Goal: Task Accomplishment & Management: Manage account settings

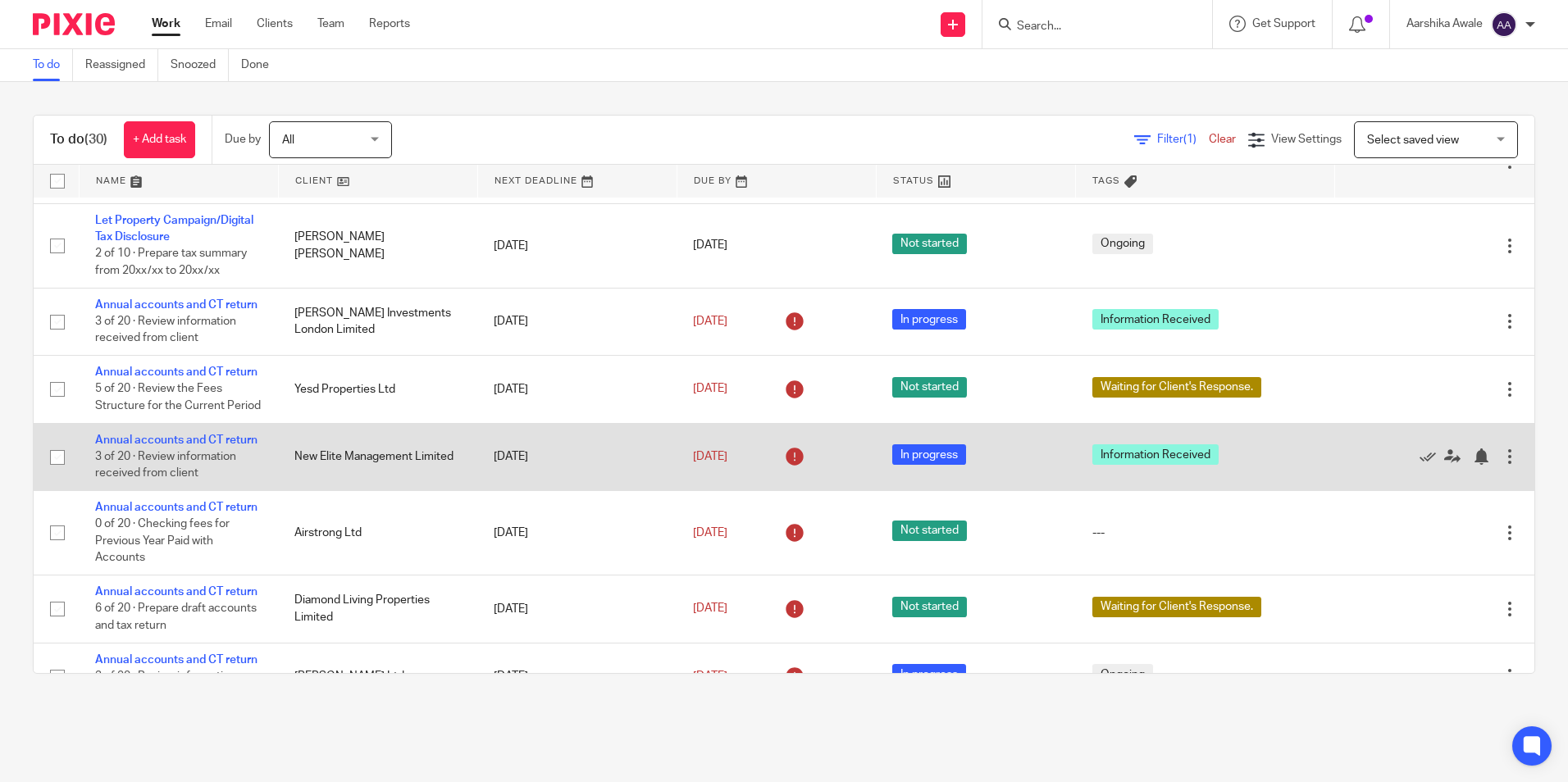
scroll to position [738, 0]
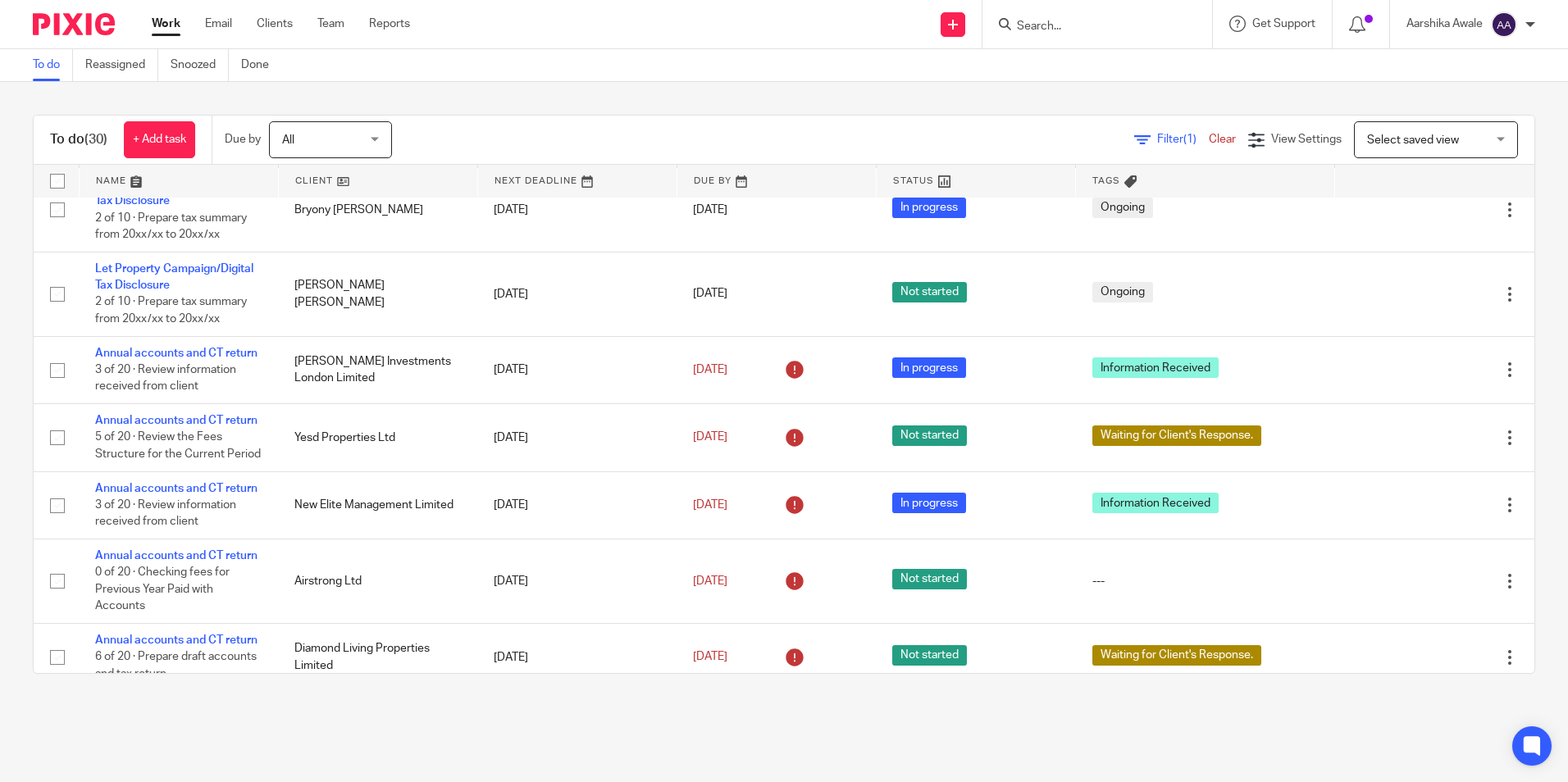
drag, startPoint x: 138, startPoint y: 272, endPoint x: 130, endPoint y: 246, distance: 27.2
click at [138, 206] on link "Let Property Campaign/Digital Tax Disclosure" at bounding box center [174, 193] width 158 height 28
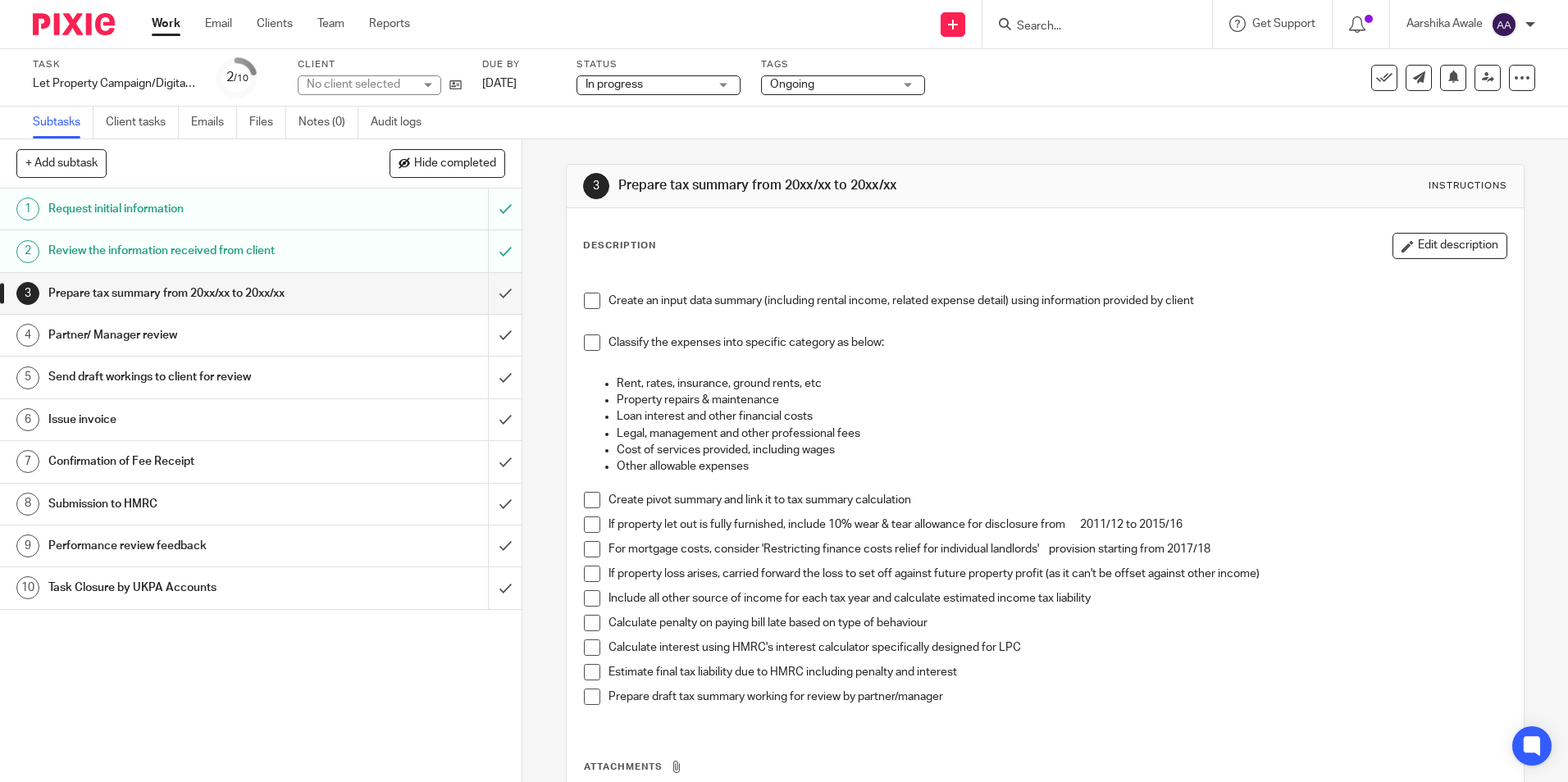
click at [467, 78] on div "Task Let Property Campaign/Digital Tax Disclosure Save Let Property Campaign/Di…" at bounding box center [659, 78] width 1252 height 40
click at [460, 85] on icon at bounding box center [455, 85] width 12 height 12
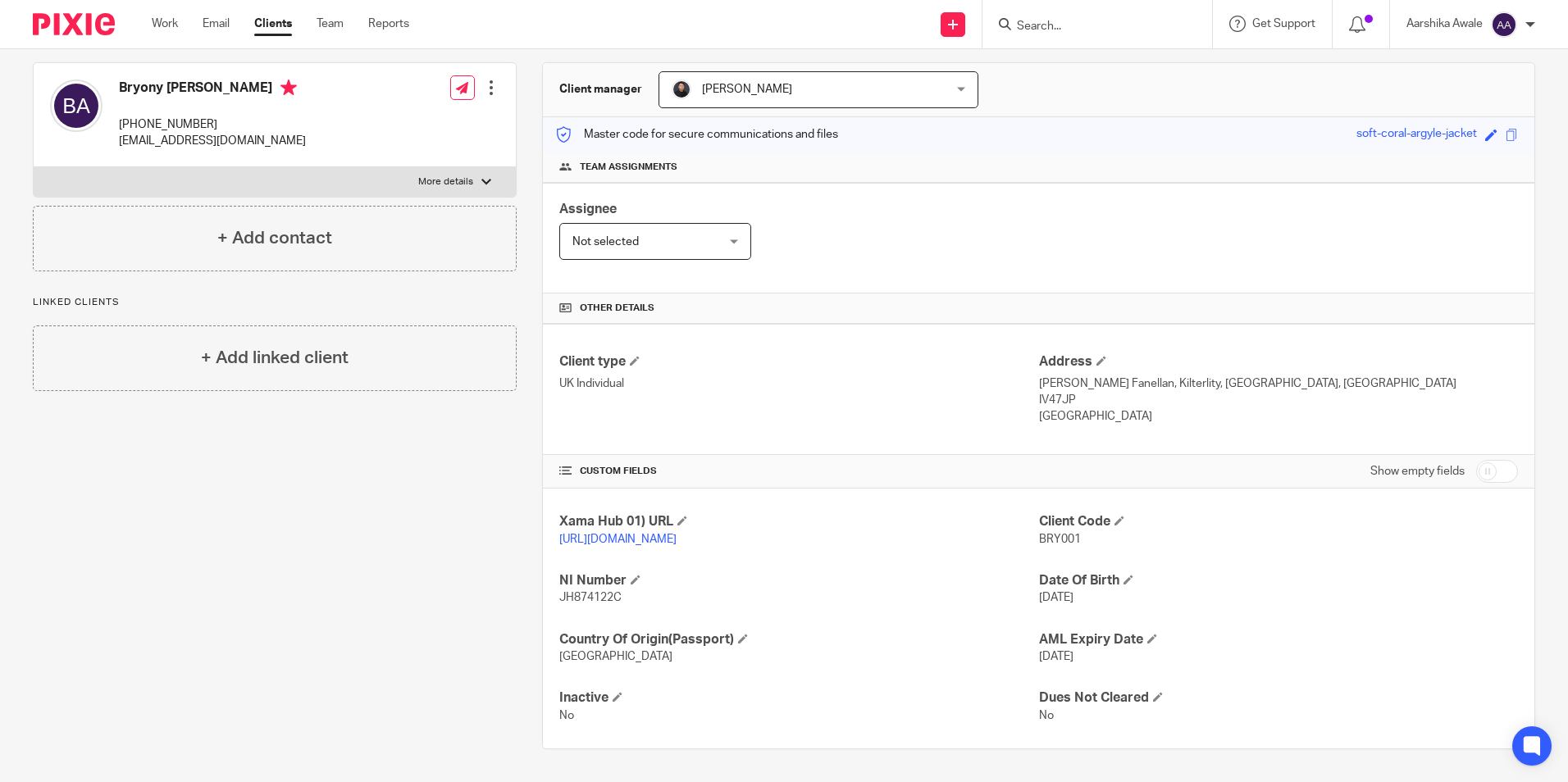
scroll to position [99, 0]
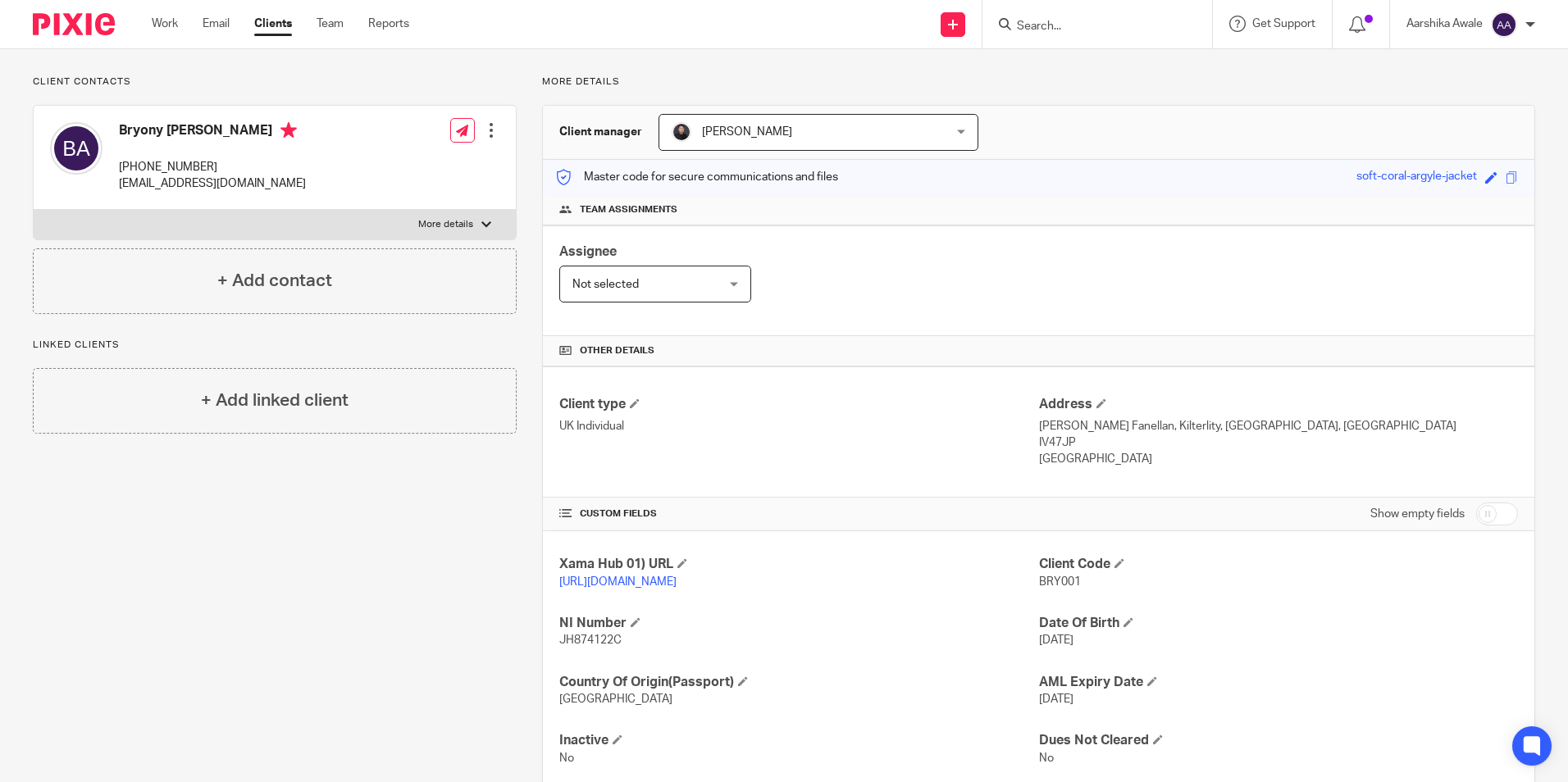
drag, startPoint x: 553, startPoint y: 50, endPoint x: 511, endPoint y: -37, distance: 96.6
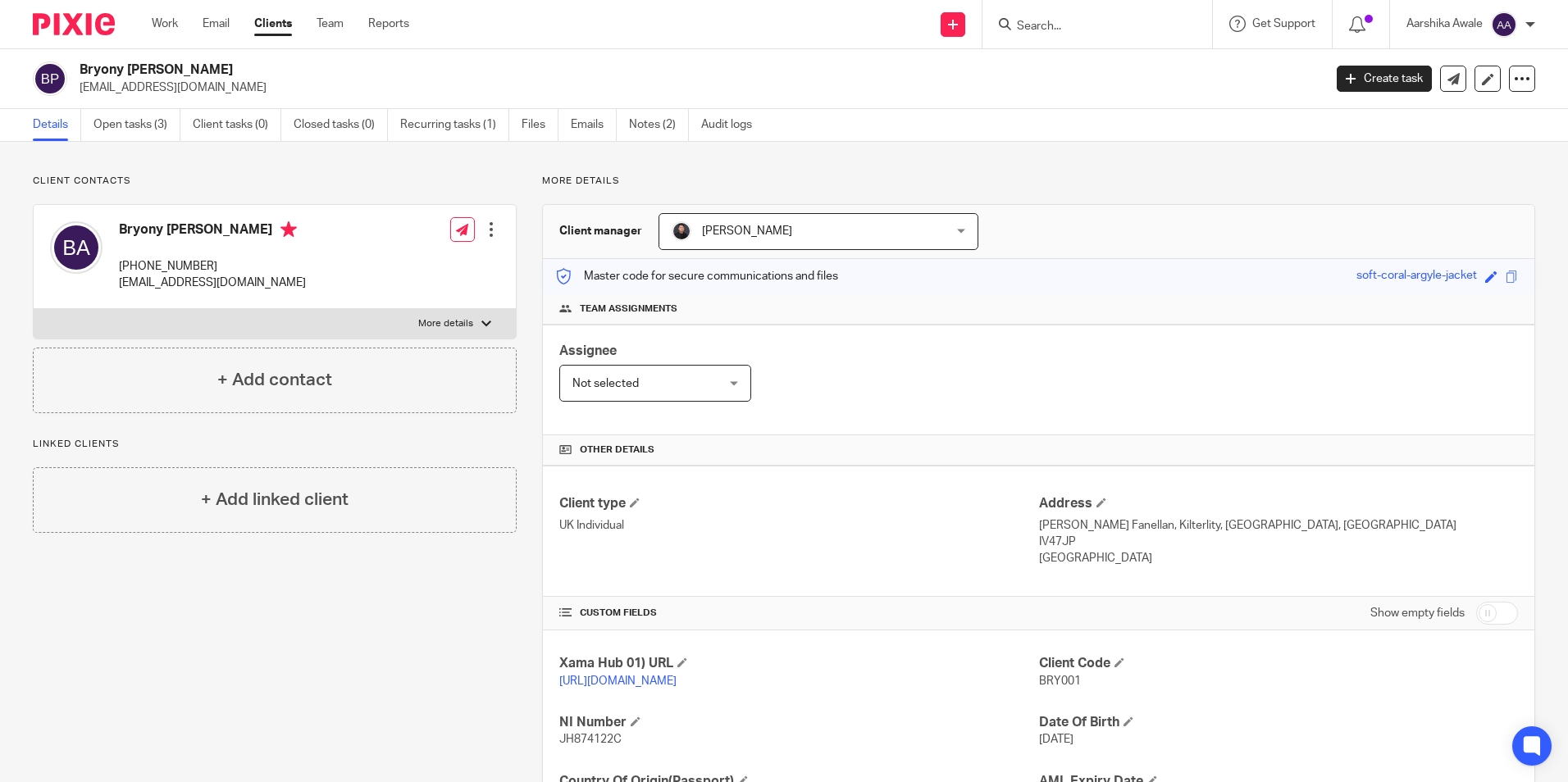
click at [72, 19] on img at bounding box center [73, 24] width 82 height 22
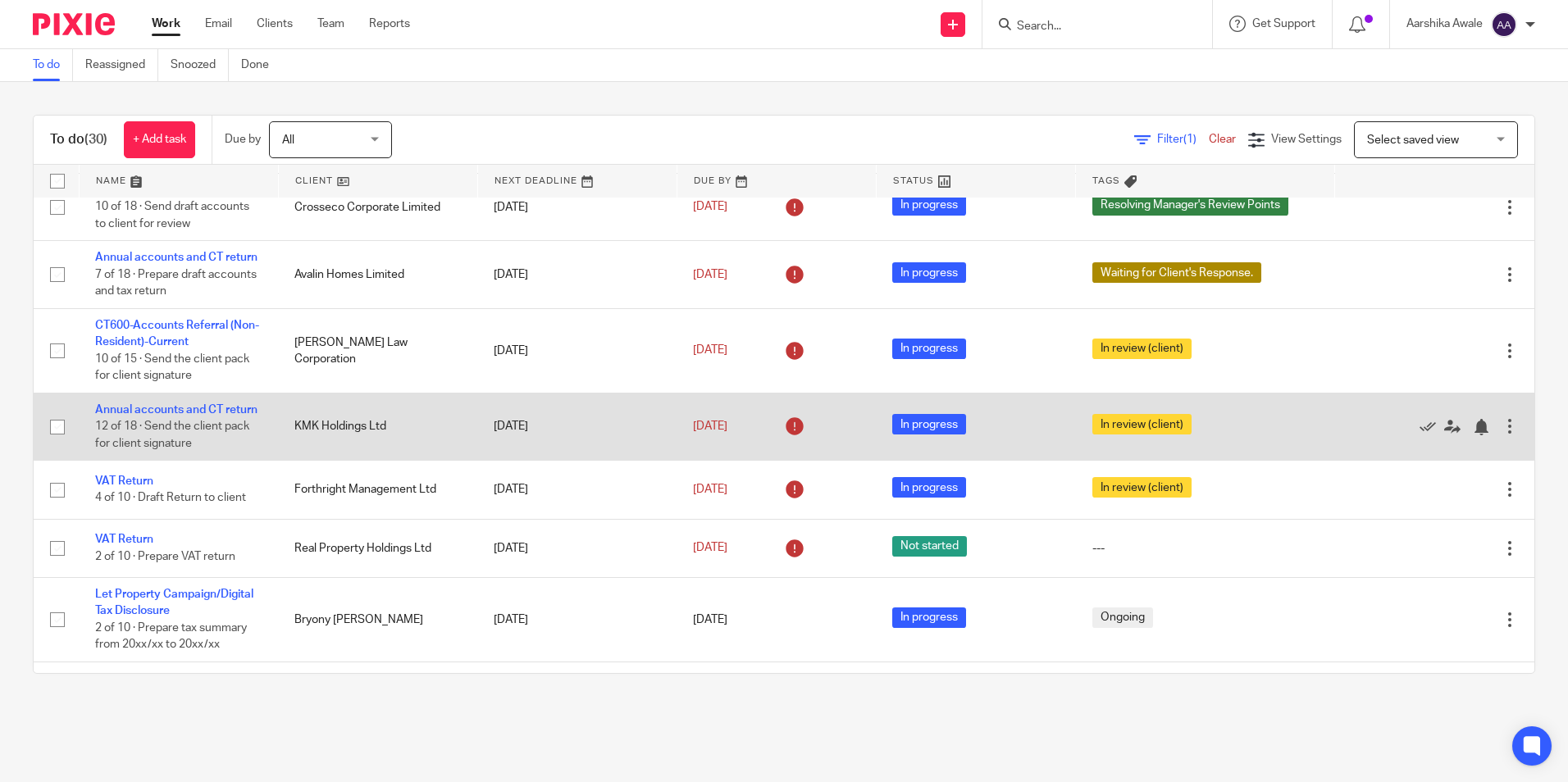
scroll to position [246, 0]
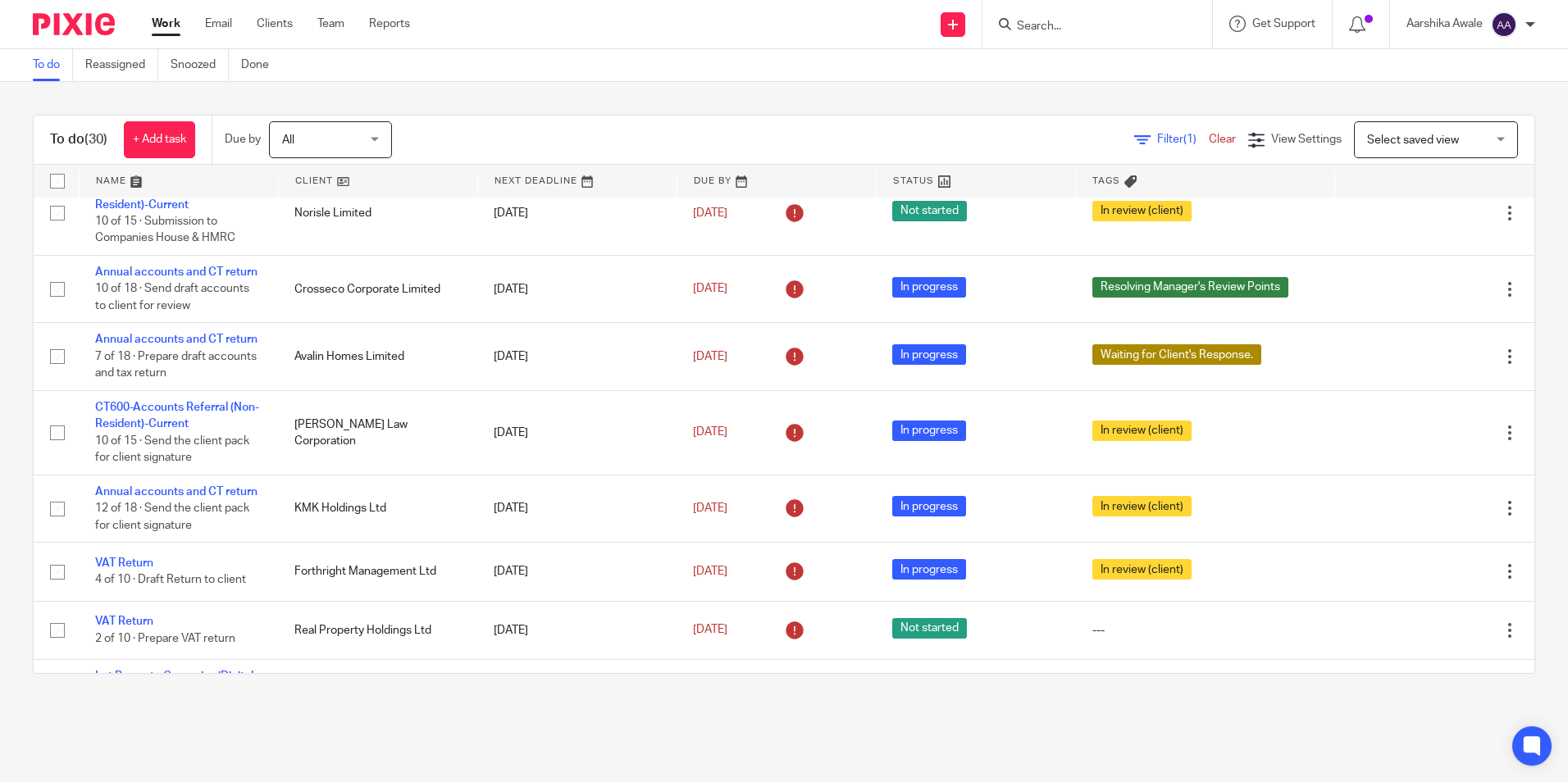
click at [1090, 16] on form at bounding box center [1102, 24] width 175 height 20
click at [1086, 23] on input "Search" at bounding box center [1088, 26] width 147 height 15
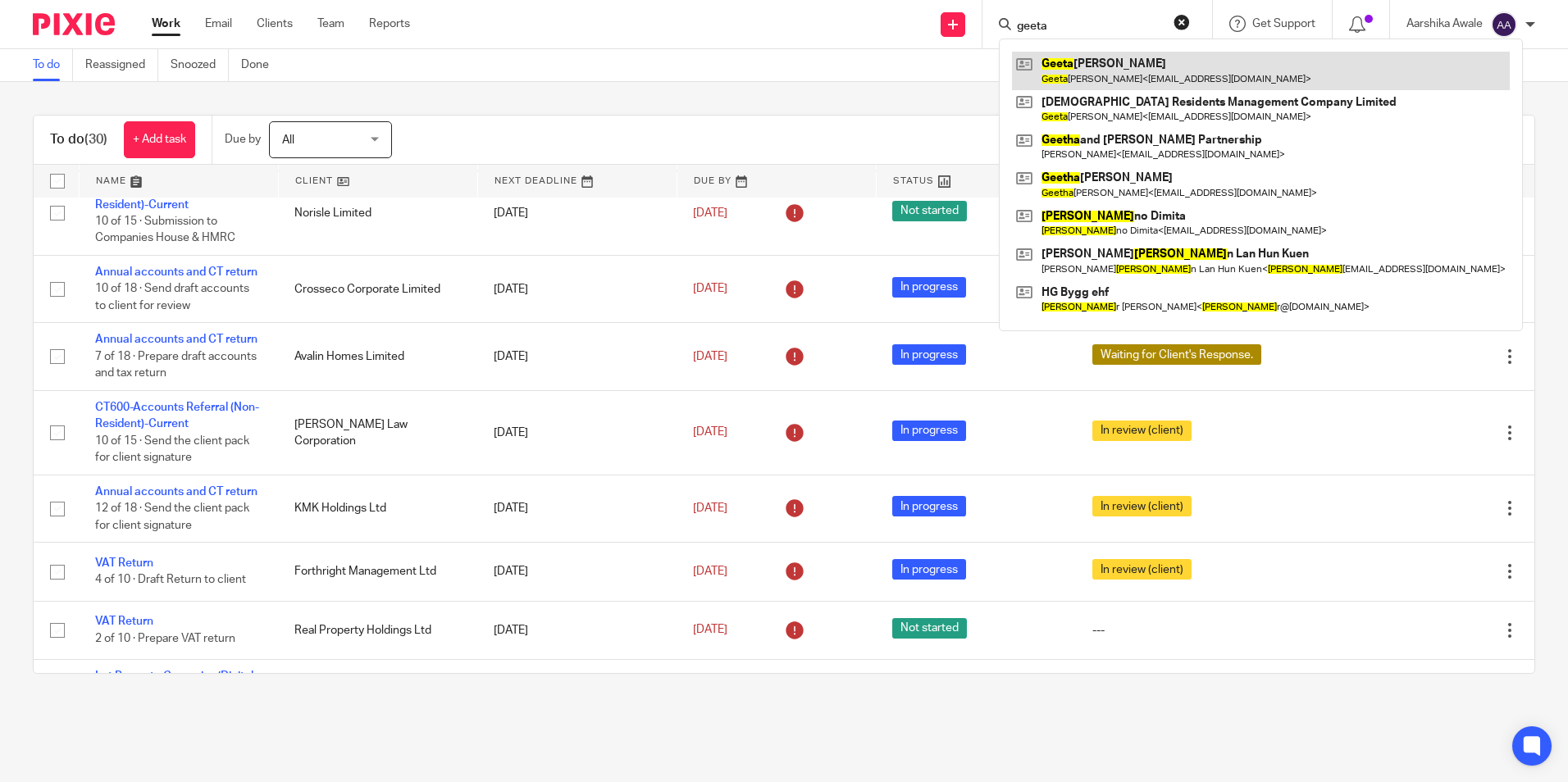
type input "geeta"
click at [1092, 63] on link at bounding box center [1260, 71] width 497 height 38
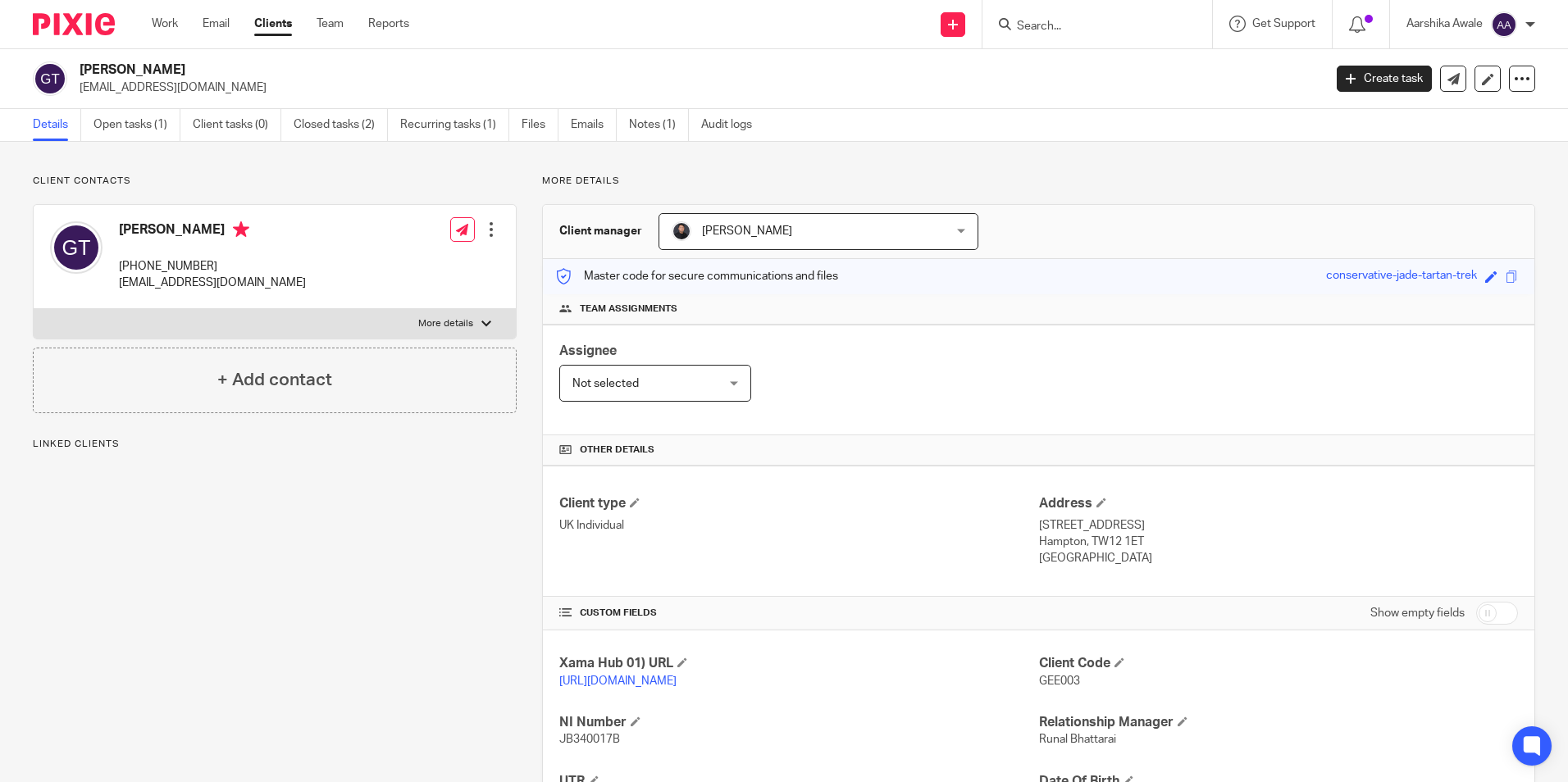
scroll to position [159, 0]
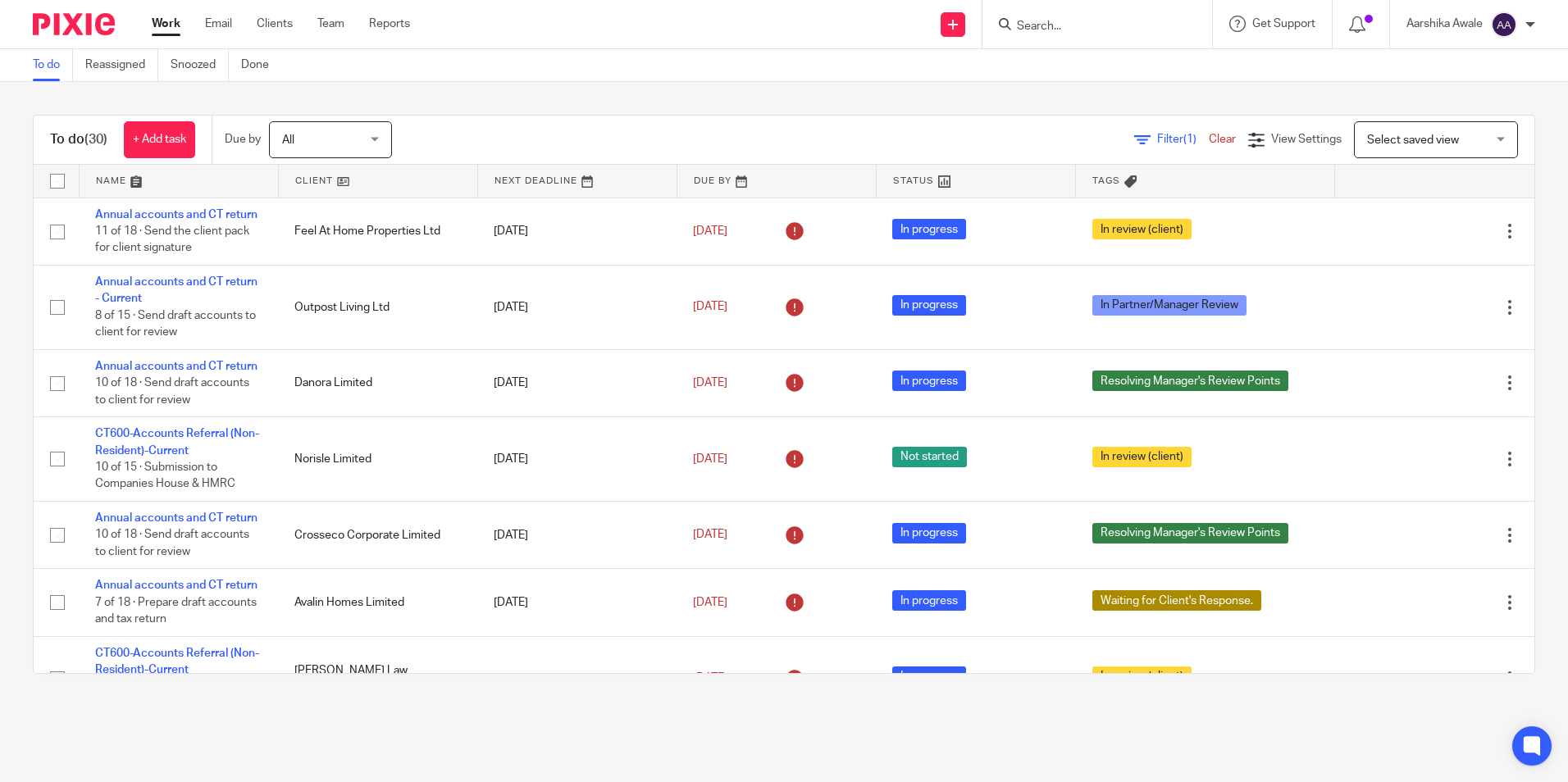
click at [79, 101] on div "To do (30) + Add task Due by All All [DATE] [DATE] This week Next week This mon…" at bounding box center [784, 394] width 1568 height 624
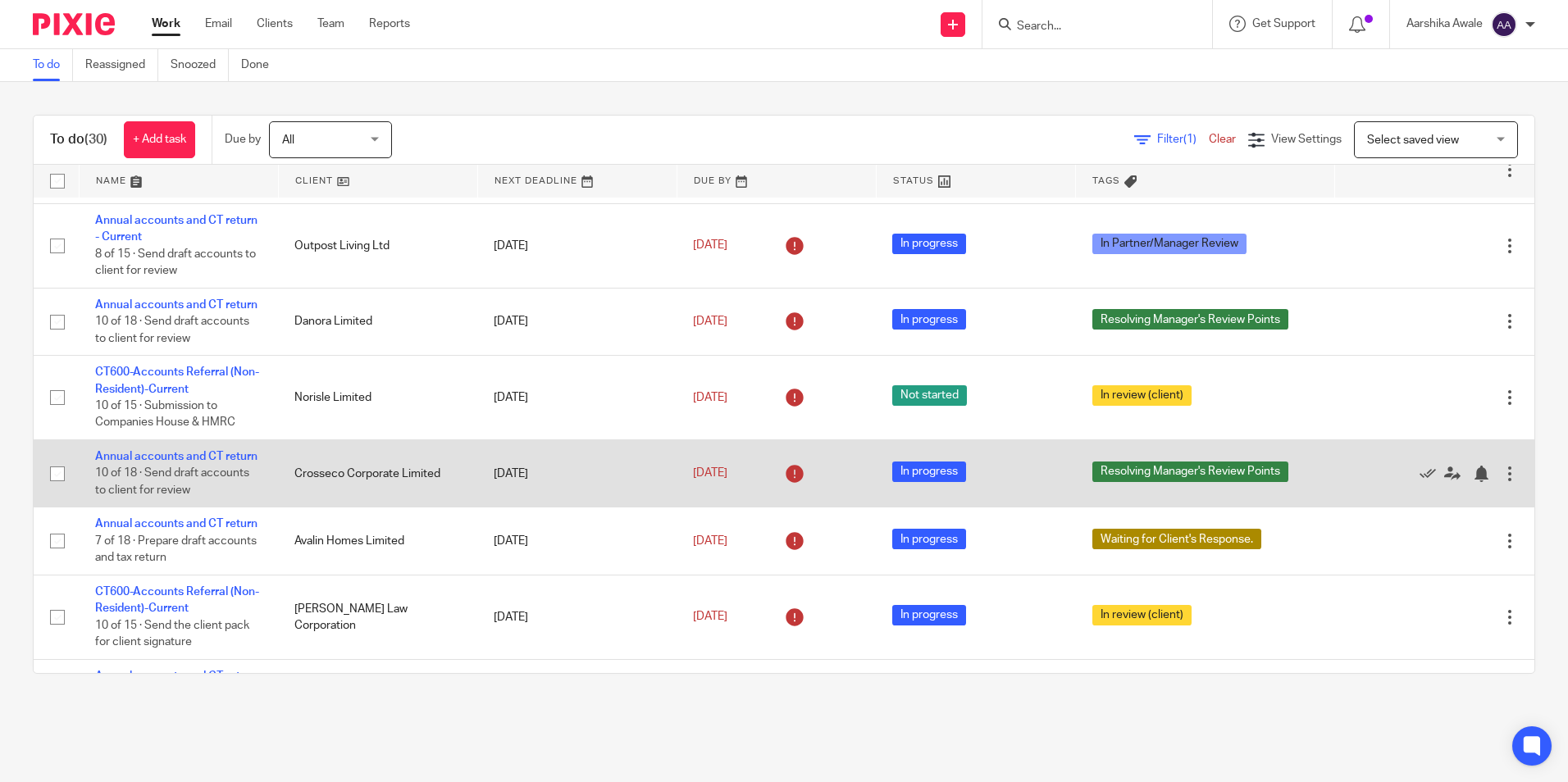
scroll to position [164, 0]
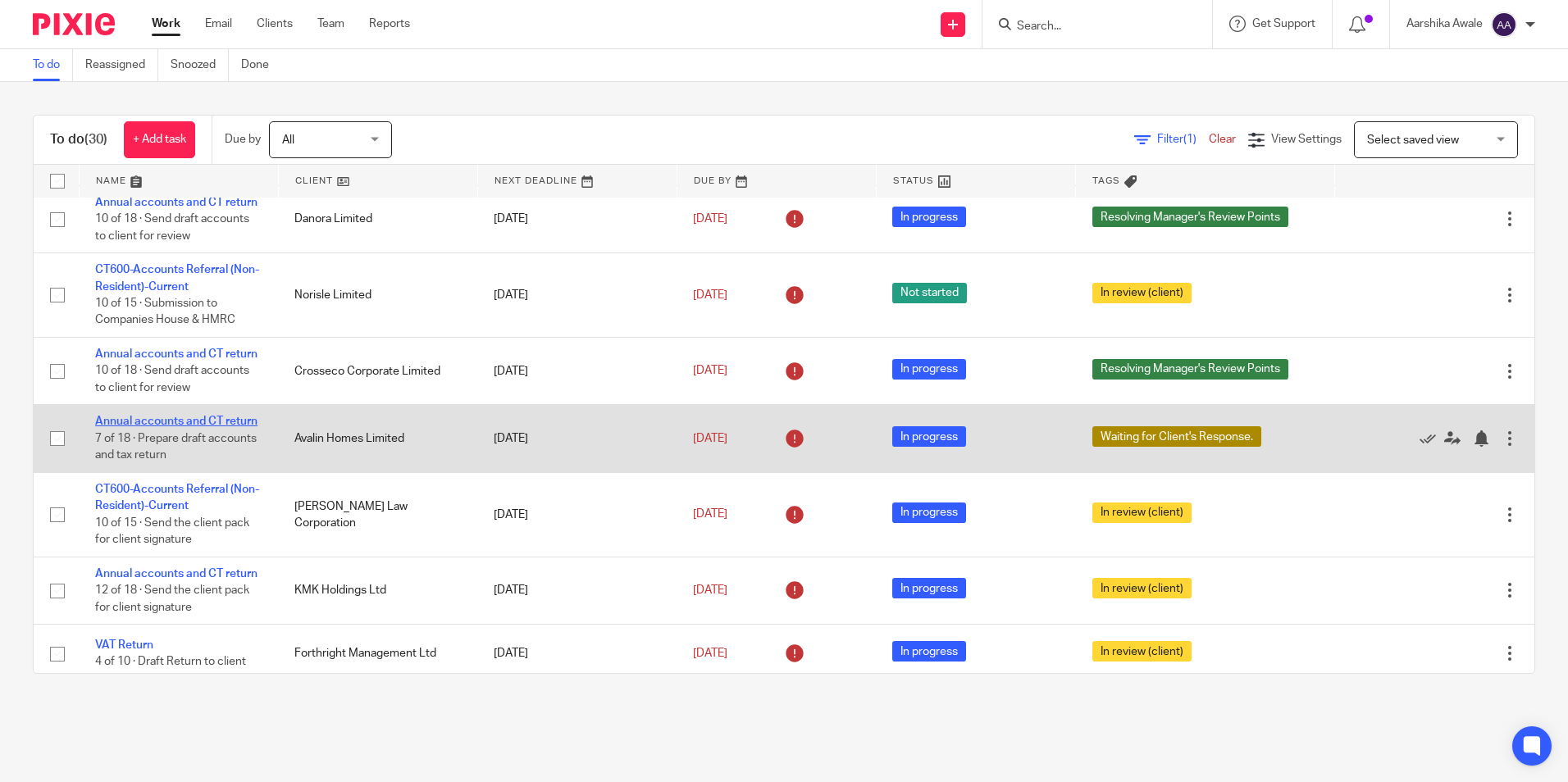
click at [111, 427] on link "Annual accounts and CT return" at bounding box center [176, 421] width 162 height 11
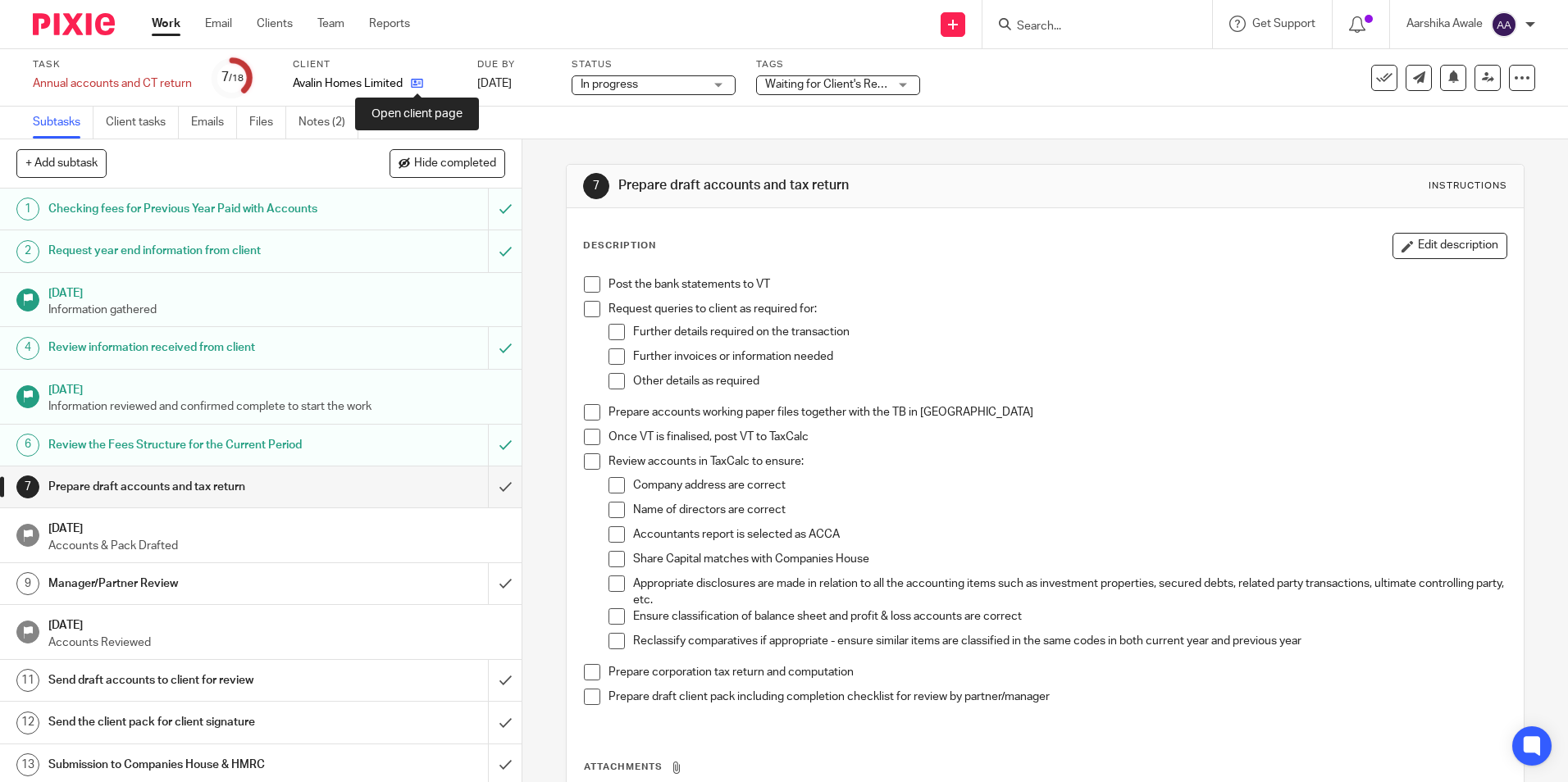
click at [416, 81] on icon at bounding box center [417, 83] width 12 height 12
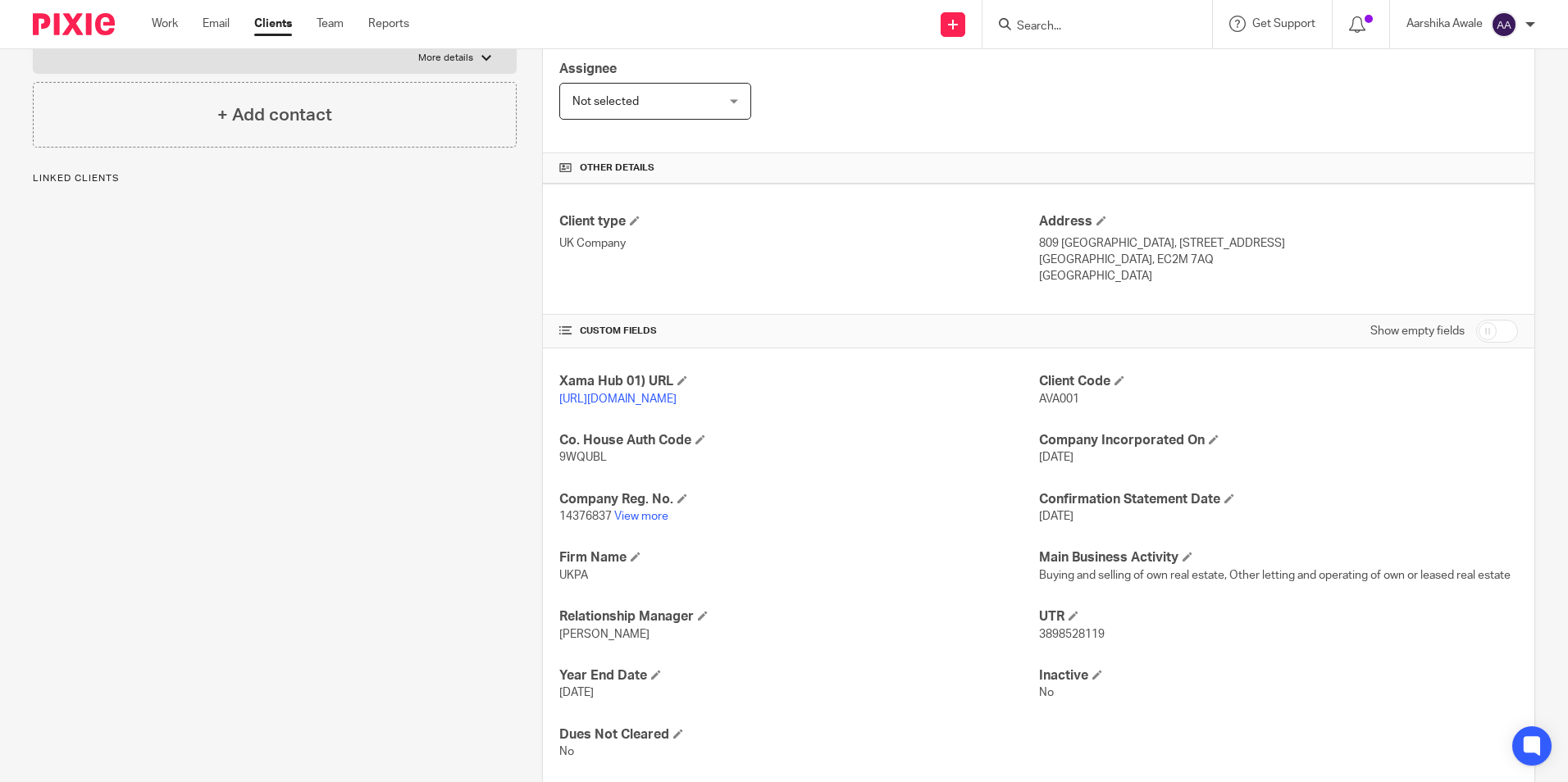
scroll to position [253, 0]
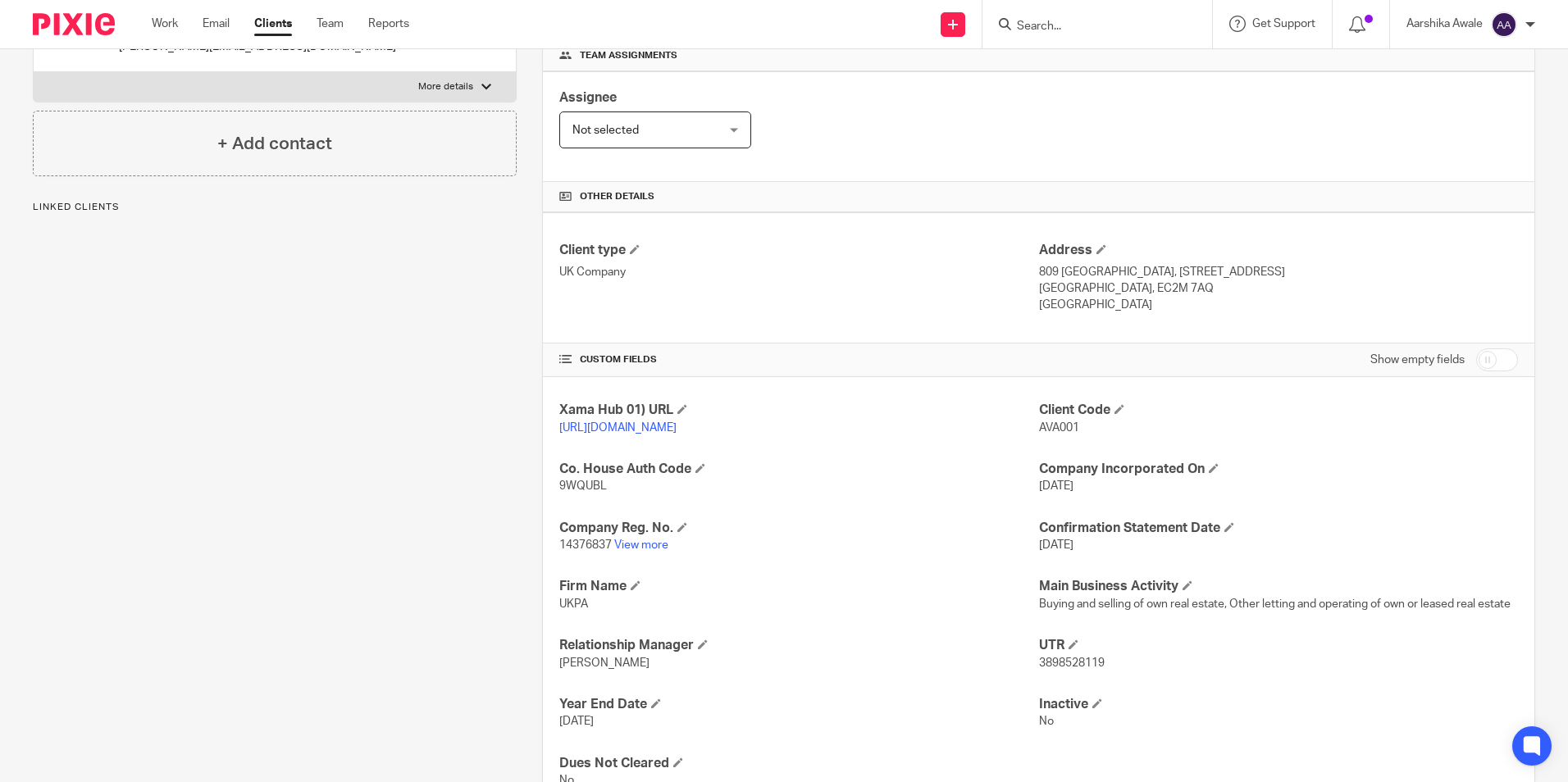
drag, startPoint x: 621, startPoint y: 567, endPoint x: 545, endPoint y: 429, distance: 157.5
click at [622, 551] on link "View more" at bounding box center [640, 545] width 54 height 11
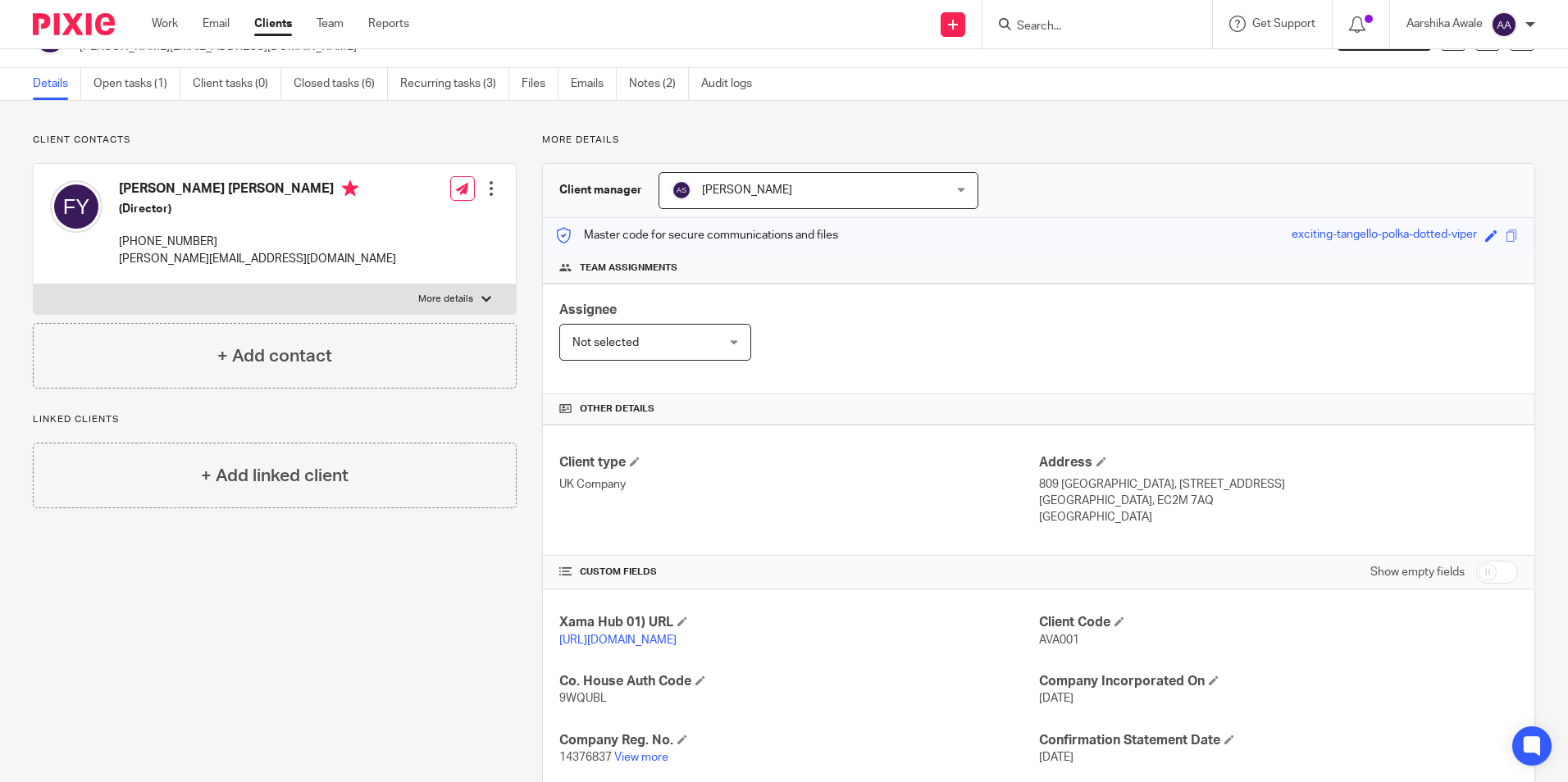
scroll to position [7, 0]
